Goal: Check status: Check status

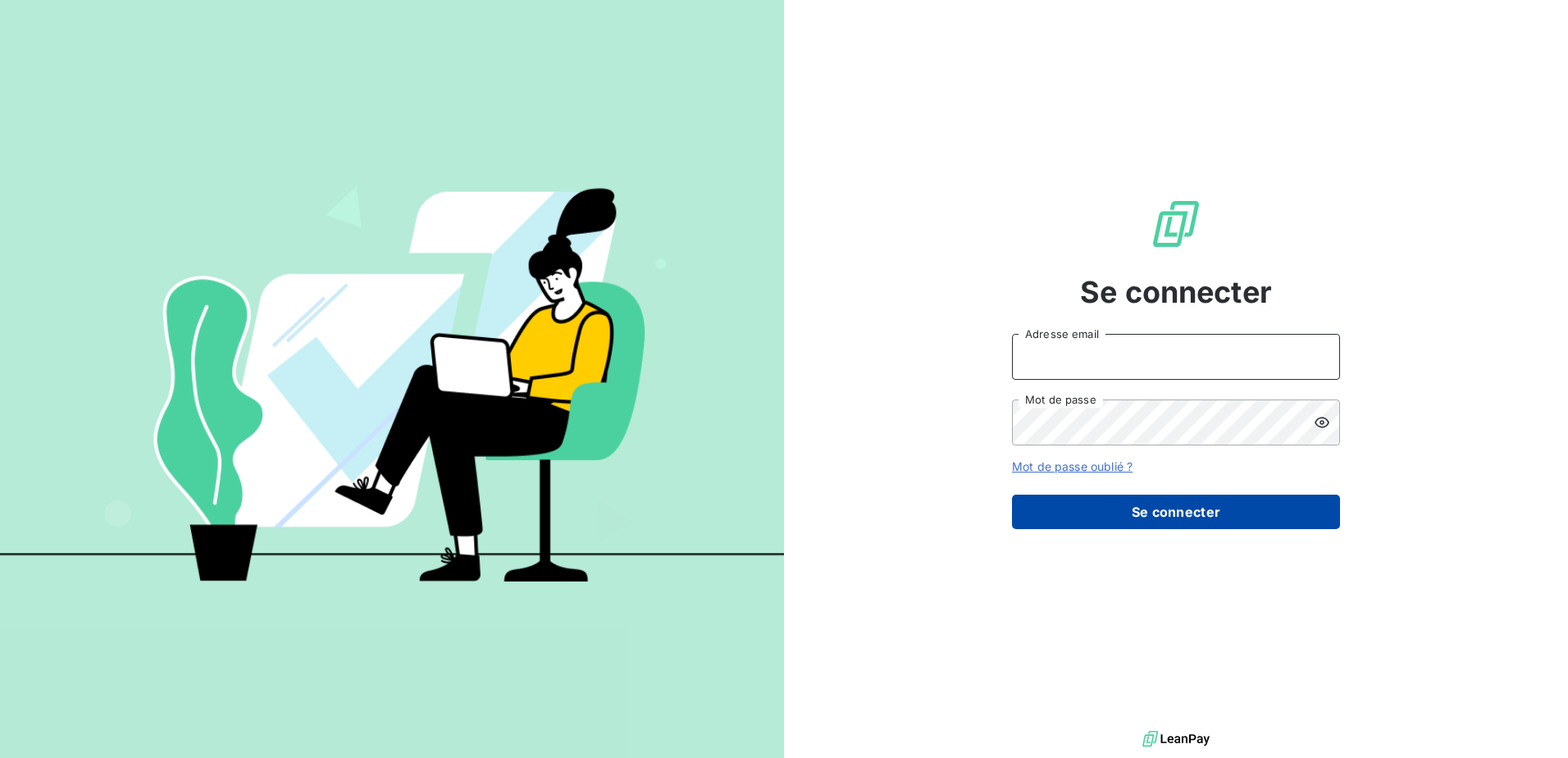
type input "[PERSON_NAME][EMAIL_ADDRESS][DOMAIN_NAME]"
click at [1155, 523] on button "Se connecter" at bounding box center [1175, 511] width 328 height 34
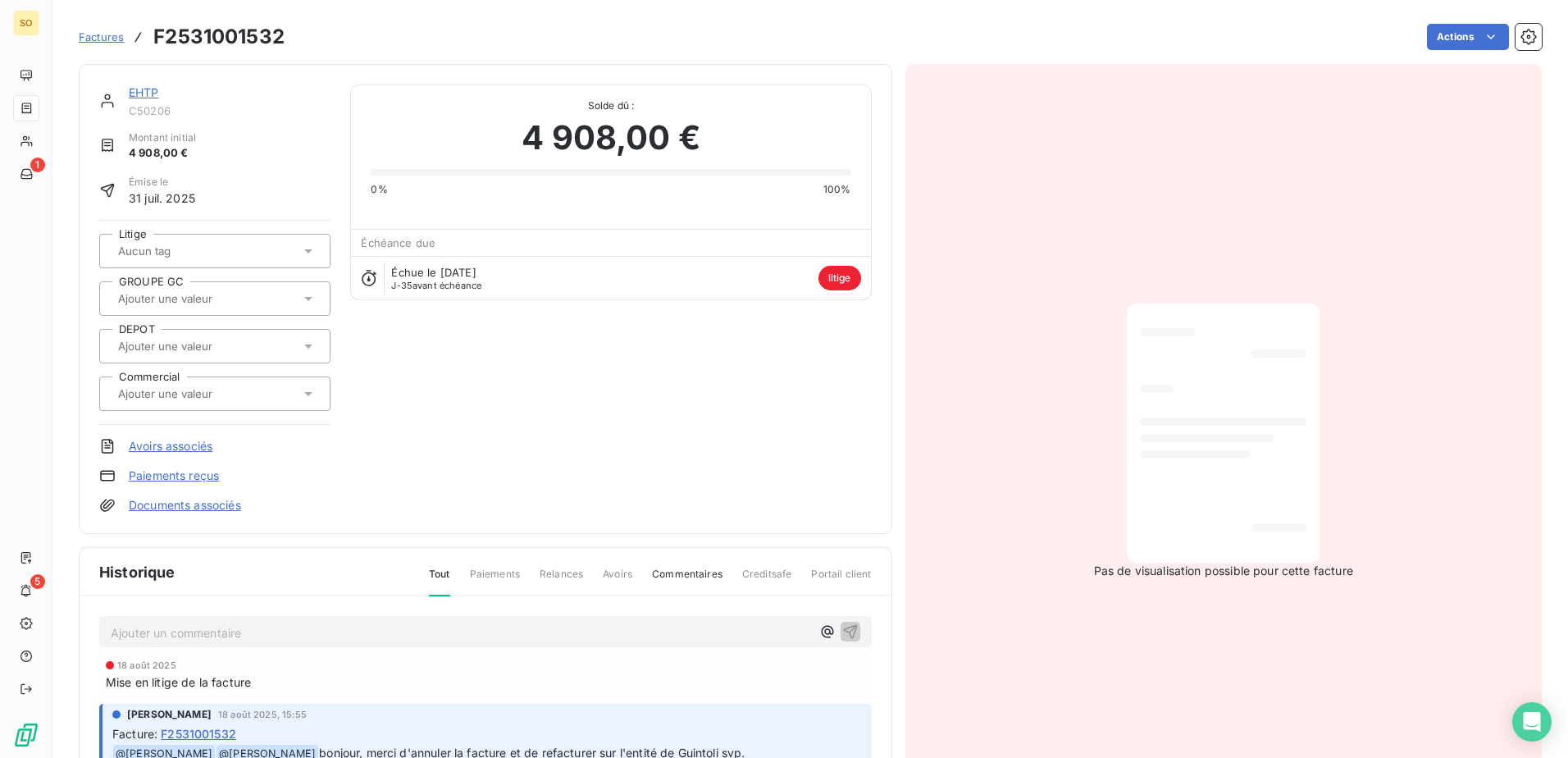
click at [224, 42] on h3 "F2531001532" at bounding box center [219, 37] width 131 height 29
copy h3 "F2531001532"
click at [421, 623] on p "Ajouter un commentaire ﻿" at bounding box center [461, 632] width 700 height 20
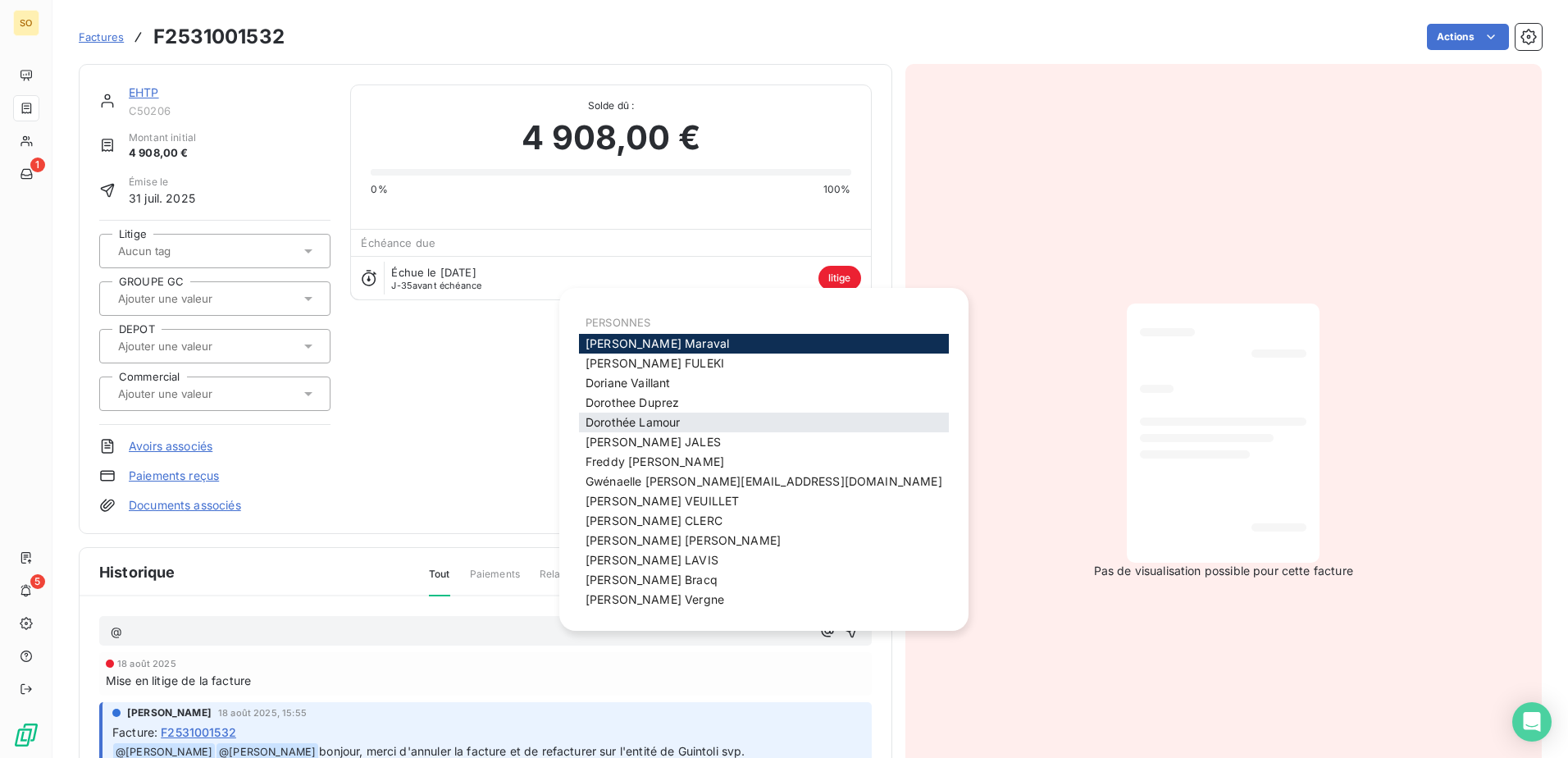
click at [695, 423] on div "[PERSON_NAME]" at bounding box center [764, 422] width 370 height 19
click at [642, 415] on span "[PERSON_NAME]" at bounding box center [632, 422] width 94 height 14
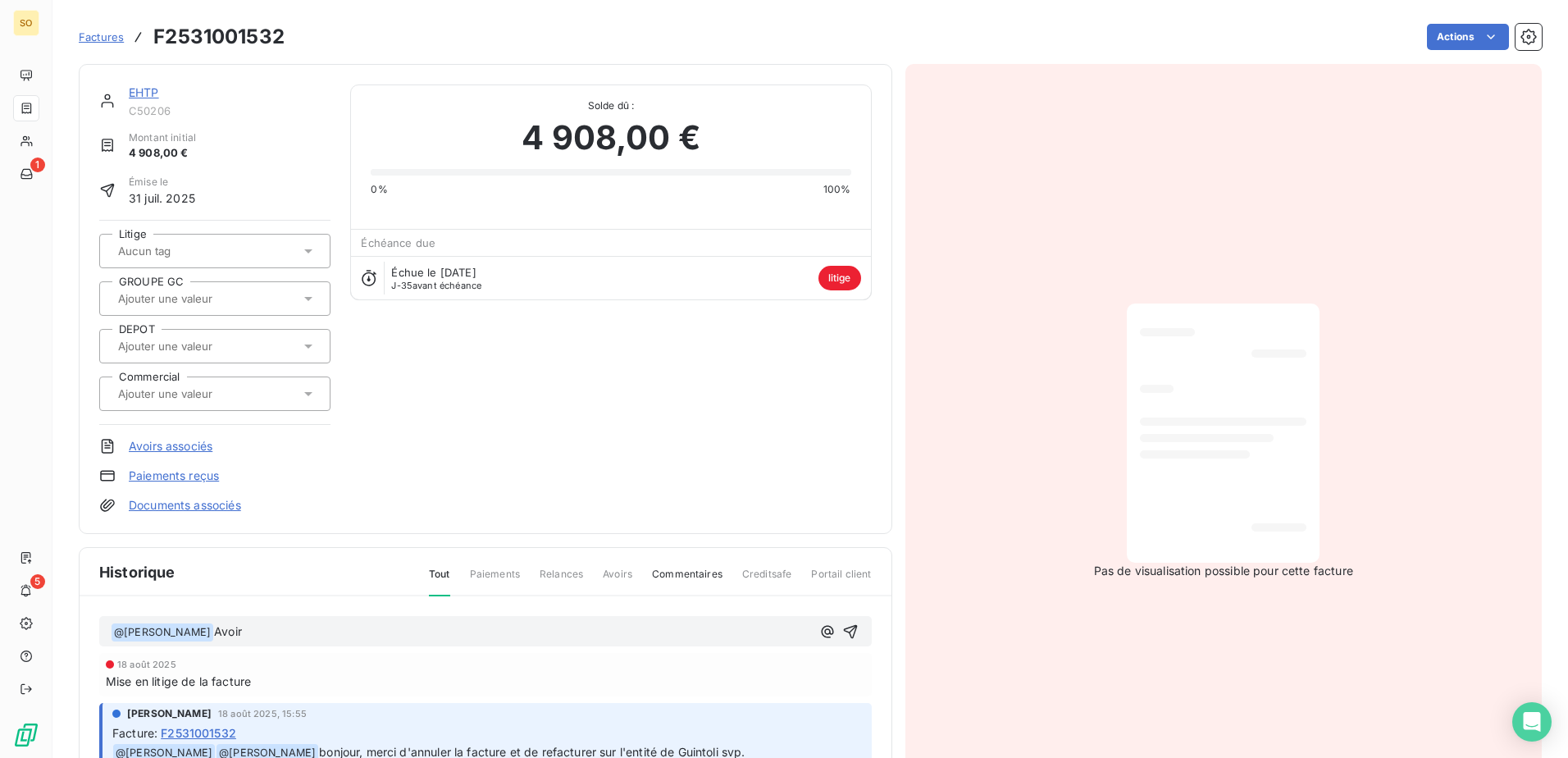
click at [290, 639] on p "﻿ @ [PERSON_NAME] ﻿ Avoir" at bounding box center [461, 632] width 700 height 19
click at [443, 623] on p "﻿ @ [PERSON_NAME] ﻿ Avoir F2531001607 Refacture" at bounding box center [461, 632] width 700 height 19
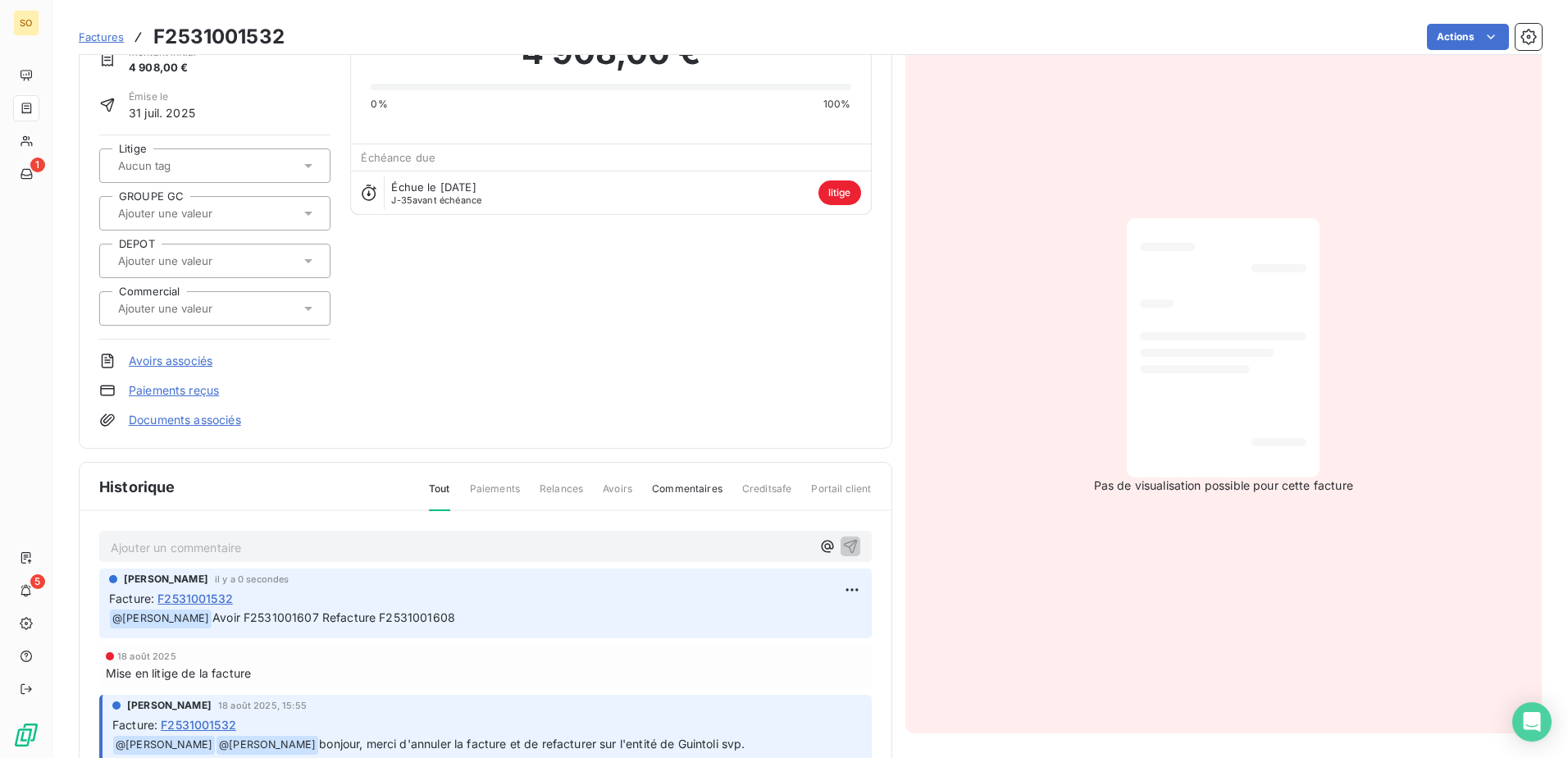
scroll to position [4, 0]
